Goal: Information Seeking & Learning: Check status

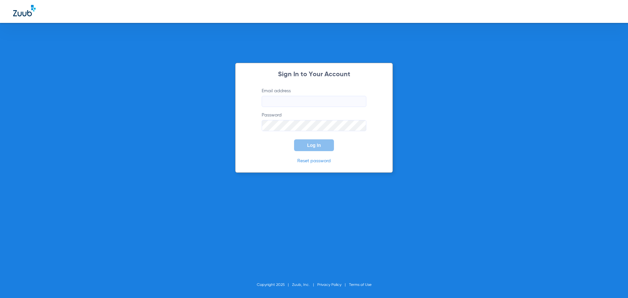
type input "[EMAIL_ADDRESS][DOMAIN_NAME]"
click at [310, 148] on button "Log In" at bounding box center [314, 145] width 40 height 12
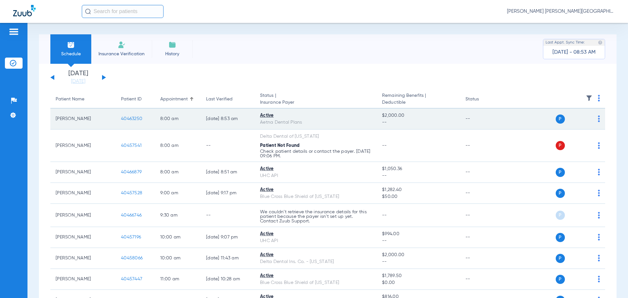
click at [133, 119] on span "40463250" at bounding box center [131, 118] width 21 height 5
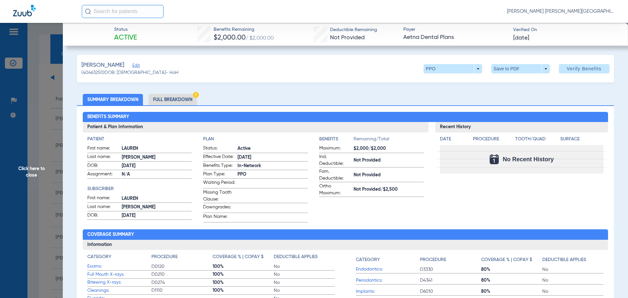
click at [176, 98] on li "Full Breakdown" at bounding box center [173, 99] width 48 height 11
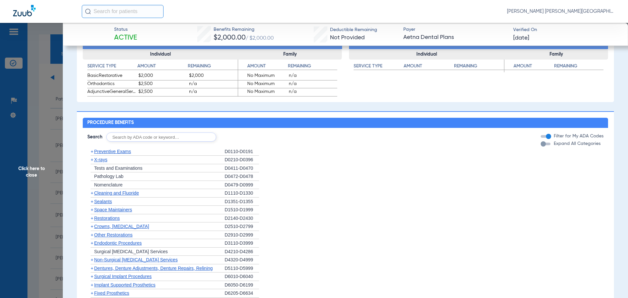
scroll to position [415, 0]
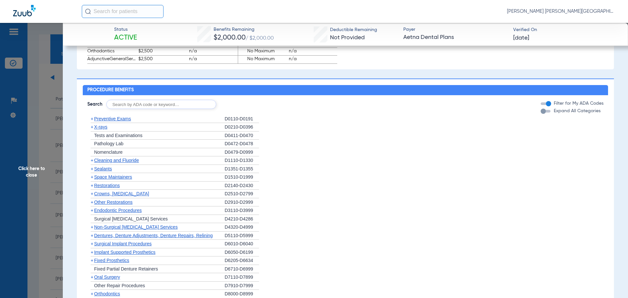
click at [92, 121] on span "+" at bounding box center [92, 118] width 3 height 5
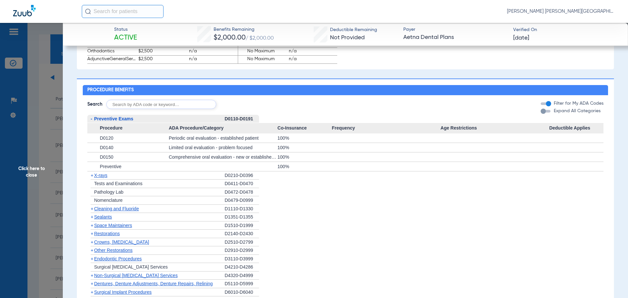
click at [92, 121] on span "-" at bounding box center [92, 118] width 2 height 5
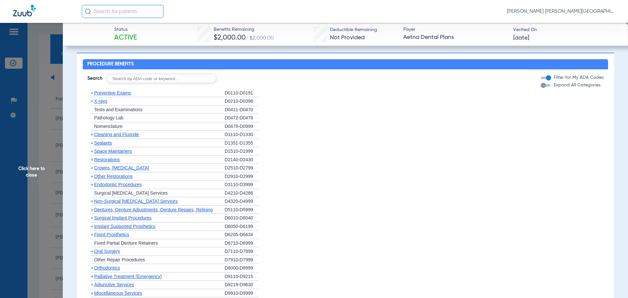
scroll to position [448, 0]
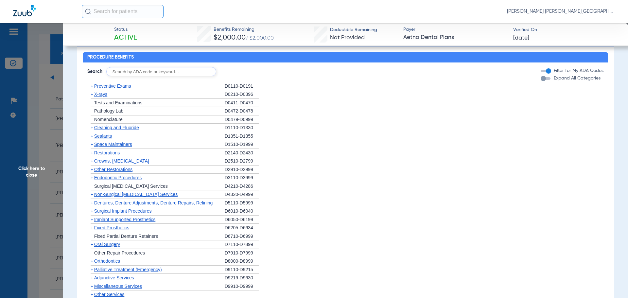
click at [92, 222] on span "+" at bounding box center [92, 219] width 3 height 5
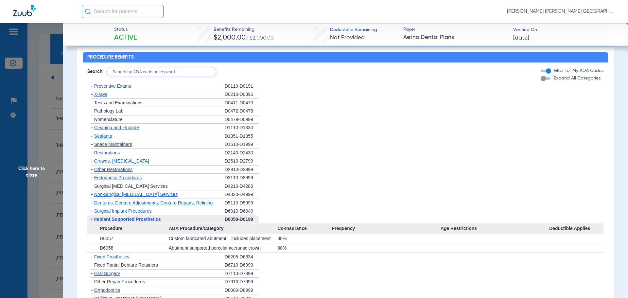
click at [92, 222] on span "-" at bounding box center [92, 219] width 2 height 5
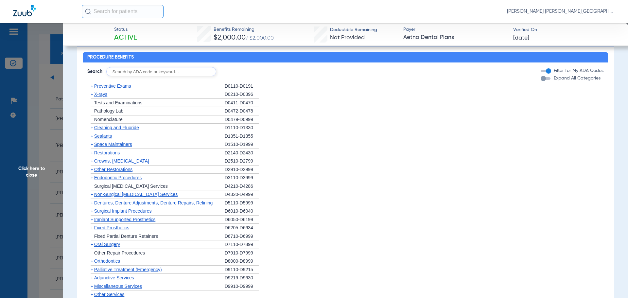
scroll to position [546, 0]
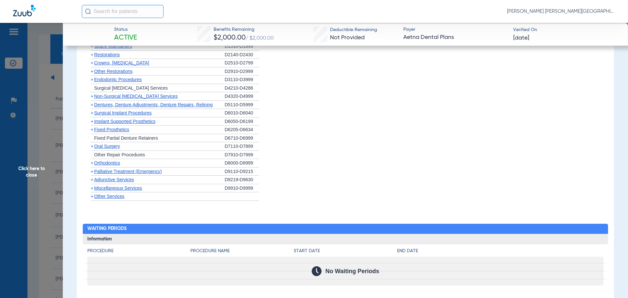
click at [91, 166] on span "+" at bounding box center [92, 162] width 3 height 5
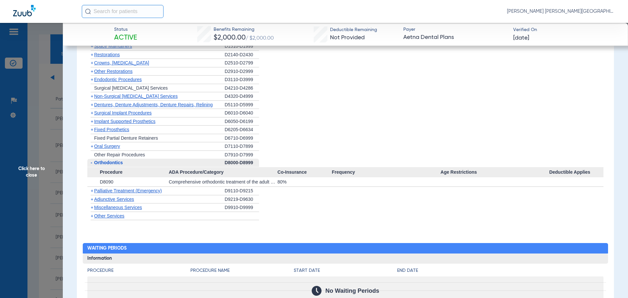
click at [91, 165] on span "-" at bounding box center [92, 162] width 2 height 5
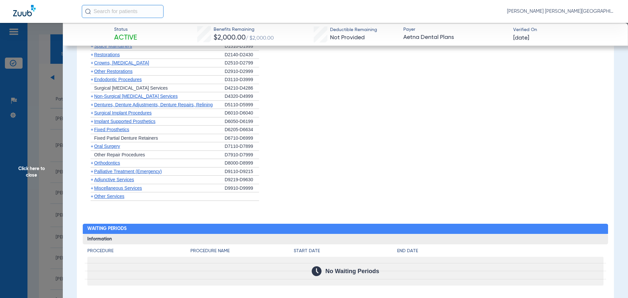
click at [91, 174] on span "+" at bounding box center [92, 171] width 3 height 5
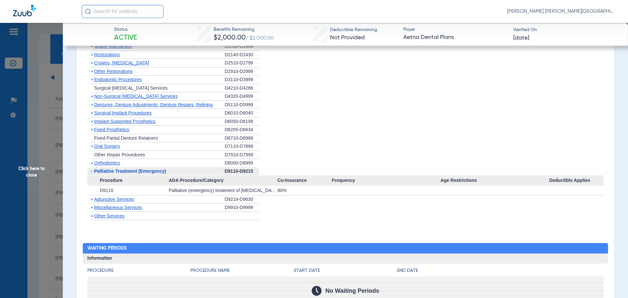
click at [91, 174] on span "-" at bounding box center [92, 171] width 2 height 5
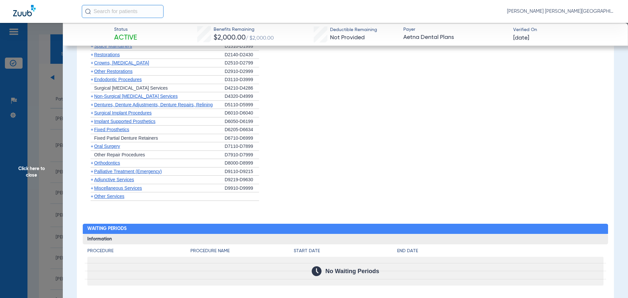
click at [92, 182] on span "+" at bounding box center [92, 179] width 3 height 5
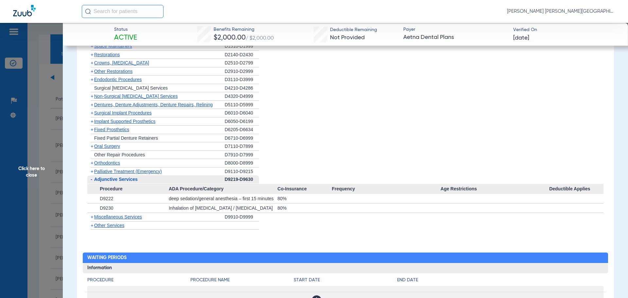
click at [91, 182] on span "-" at bounding box center [92, 179] width 2 height 5
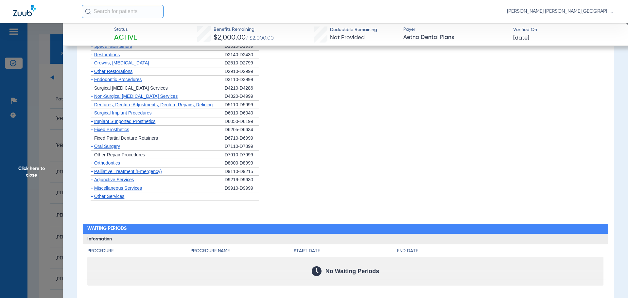
click at [93, 174] on span "+" at bounding box center [92, 171] width 3 height 5
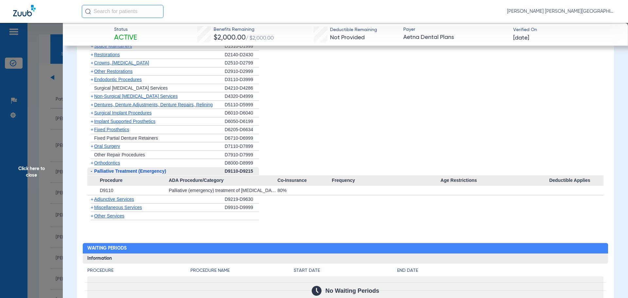
click at [93, 202] on span "+" at bounding box center [92, 199] width 3 height 5
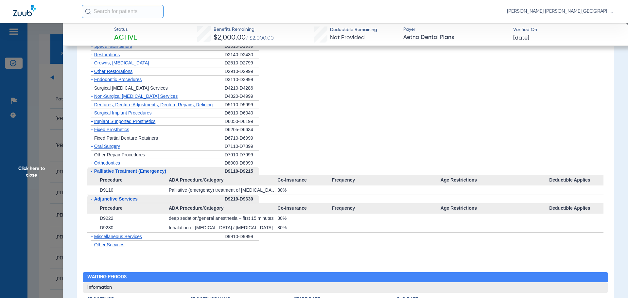
click at [92, 239] on span "+" at bounding box center [92, 236] width 3 height 5
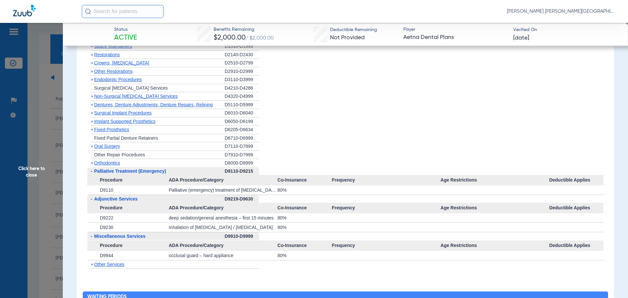
click at [92, 65] on span "+" at bounding box center [92, 62] width 3 height 5
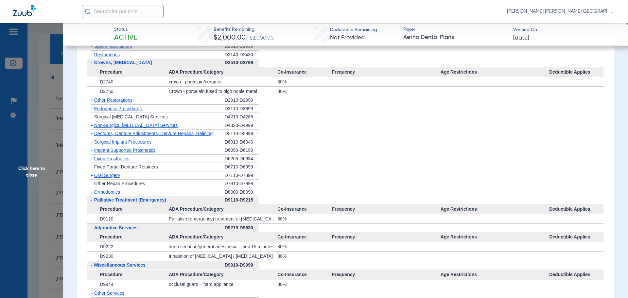
click at [92, 65] on span "-" at bounding box center [92, 62] width 2 height 5
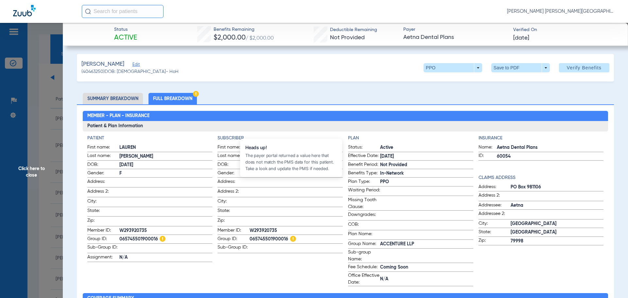
scroll to position [0, 0]
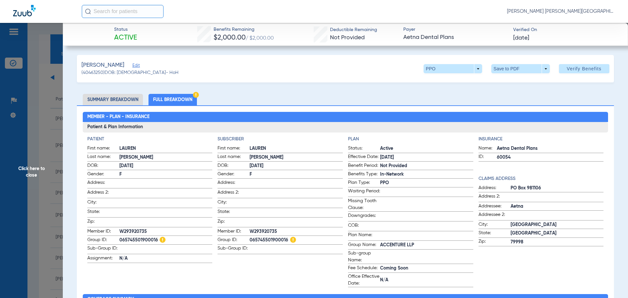
click at [328, 120] on h2 "Member - Plan - Insurance" at bounding box center [346, 117] width 526 height 10
click at [120, 102] on li "Summary Breakdown" at bounding box center [113, 99] width 60 height 11
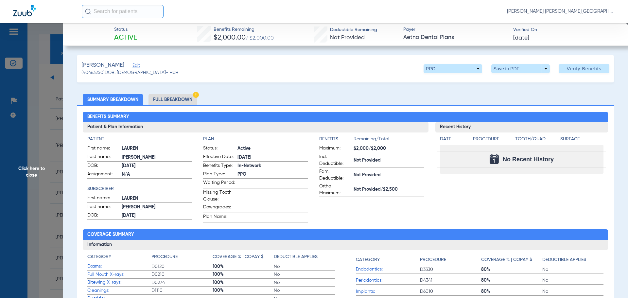
click at [261, 114] on h2 "Benefits Summary" at bounding box center [346, 117] width 526 height 10
click at [32, 116] on span "Click here to close" at bounding box center [31, 172] width 63 height 298
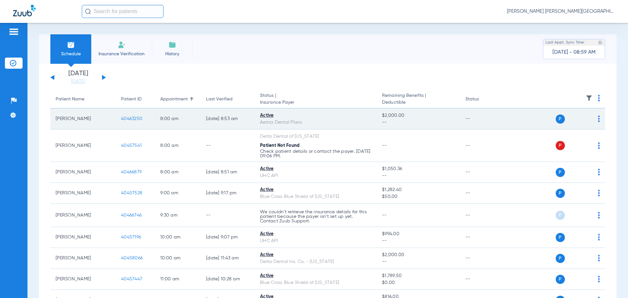
click at [90, 119] on td "[PERSON_NAME]" at bounding box center [82, 119] width 65 height 21
click at [140, 119] on span "40463250" at bounding box center [131, 118] width 21 height 5
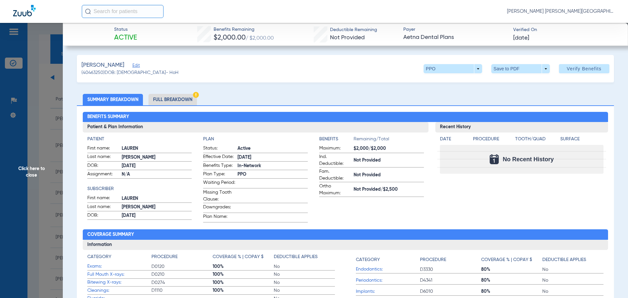
drag, startPoint x: 38, startPoint y: 126, endPoint x: 42, endPoint y: 125, distance: 4.4
click at [38, 126] on span "Click here to close" at bounding box center [31, 172] width 63 height 298
